Goal: Information Seeking & Learning: Compare options

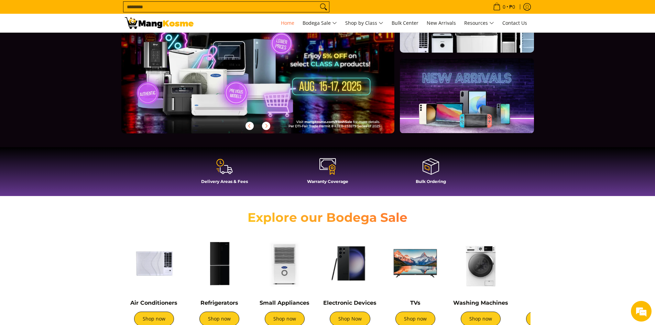
scroll to position [172, 0]
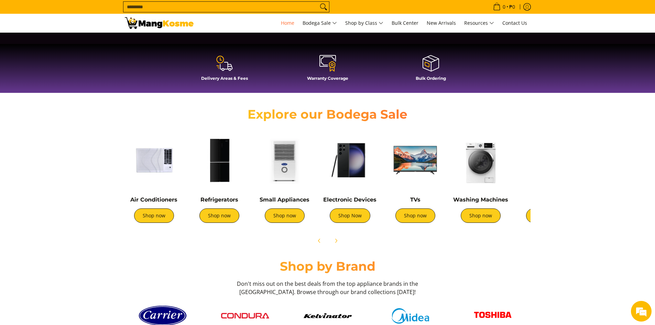
click at [225, 180] on img at bounding box center [219, 160] width 58 height 58
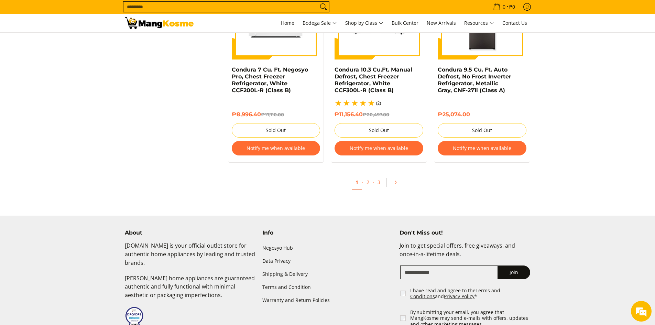
scroll to position [1514, 0]
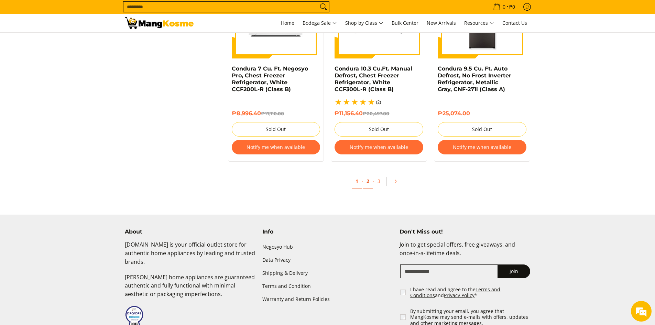
click at [367, 183] on link "2" at bounding box center [368, 181] width 10 height 14
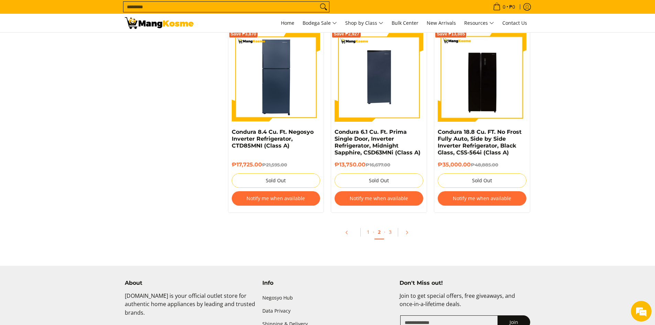
scroll to position [1445, 0]
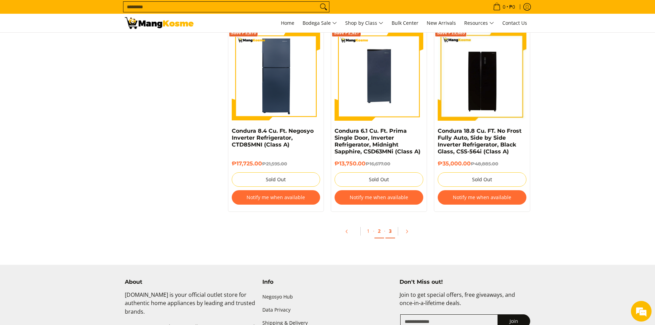
click at [391, 233] on link "3" at bounding box center [391, 231] width 10 height 14
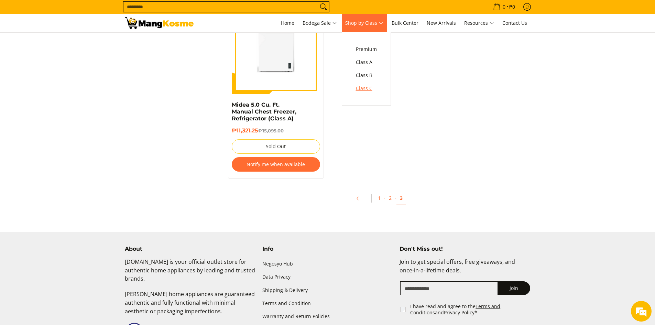
click at [373, 86] on span "Class C" at bounding box center [366, 88] width 21 height 9
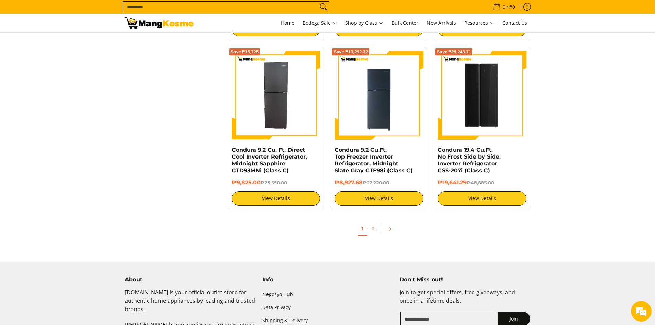
scroll to position [1307, 0]
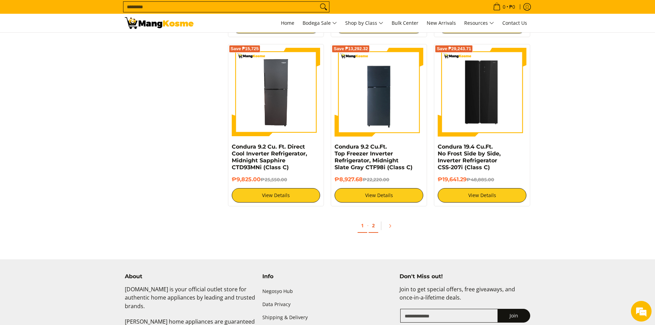
click at [374, 219] on link "2" at bounding box center [374, 226] width 10 height 14
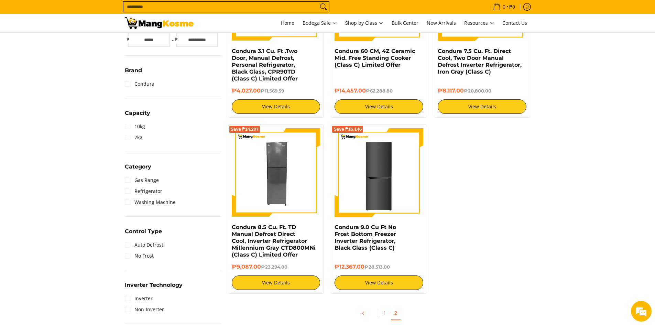
scroll to position [206, 0]
